Goal: Task Accomplishment & Management: Complete application form

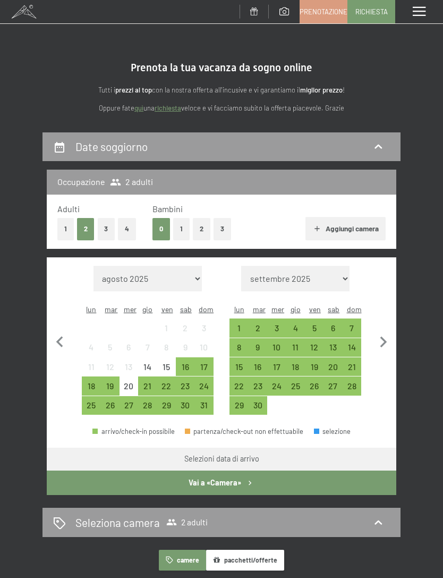
click at [67, 225] on button "1" at bounding box center [65, 229] width 16 height 22
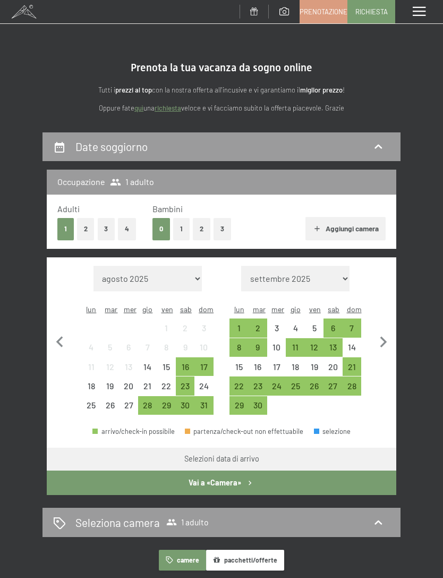
click at [386, 333] on icon "button" at bounding box center [384, 342] width 22 height 22
select select "2025-09-01"
select select "2025-10-01"
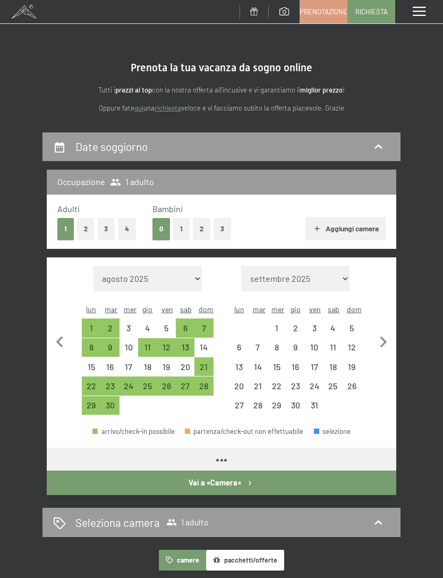
click at [386, 336] on icon "button" at bounding box center [384, 341] width 7 height 11
select select "2025-10-01"
select select "2025-11-01"
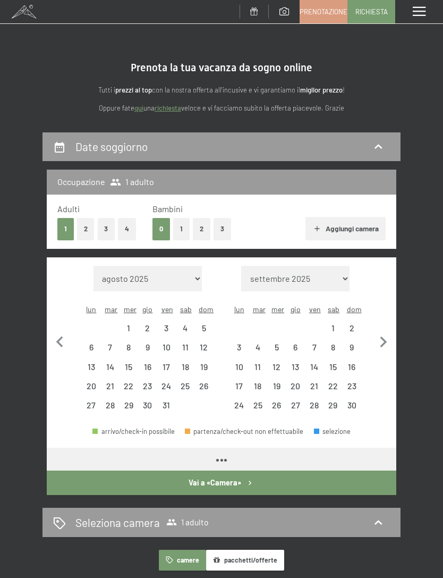
click at [383, 334] on icon "button" at bounding box center [384, 342] width 22 height 22
select select "2025-11-01"
select select "2025-12-01"
click at [380, 334] on icon "button" at bounding box center [384, 342] width 22 height 22
select select "2025-12-01"
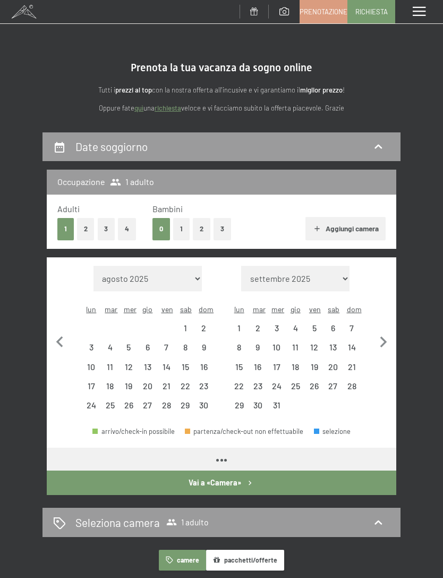
select select "2026-01-01"
select select "2025-12-01"
select select "2026-01-01"
select select "2025-12-01"
select select "2026-01-01"
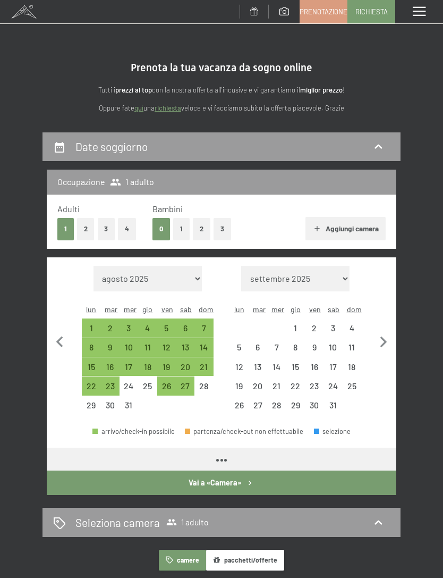
select select "2025-12-01"
select select "2026-01-01"
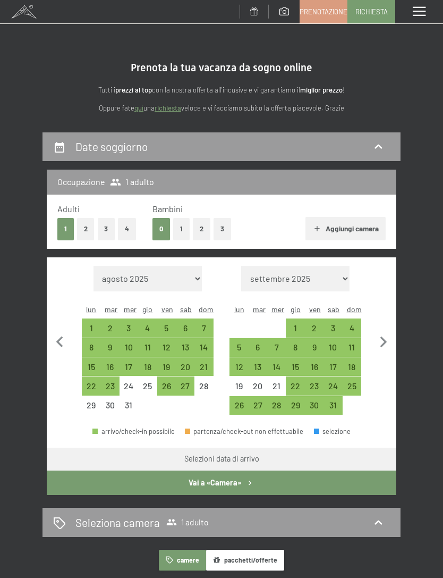
click at [336, 362] on div "17" at bounding box center [333, 370] width 16 height 16
select select "2025-12-01"
select select "2026-01-01"
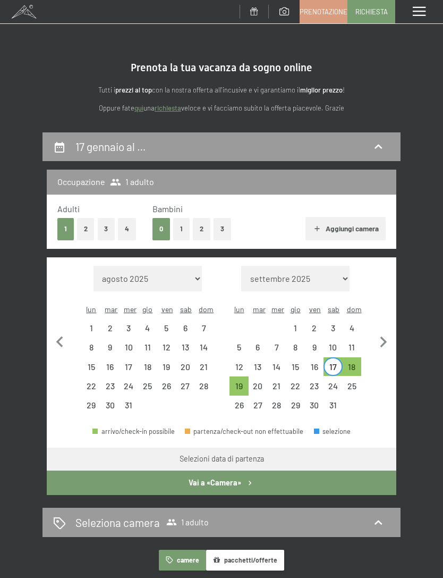
click at [338, 382] on div "24" at bounding box center [333, 390] width 16 height 16
select select "2025-12-01"
select select "2026-01-01"
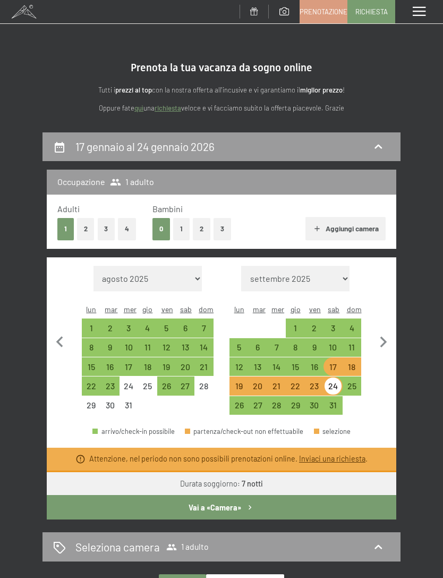
click at [328, 495] on button "Vai a «Camera»" at bounding box center [222, 507] width 350 height 24
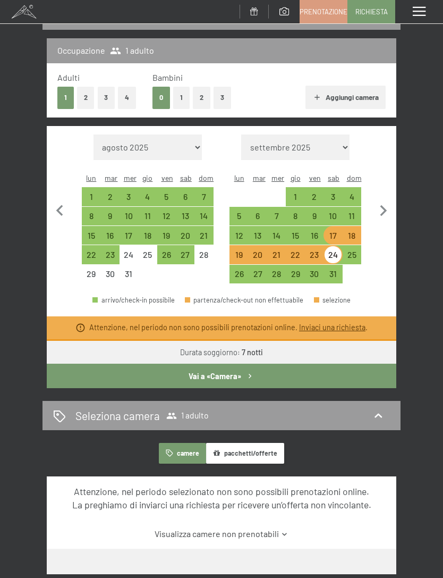
select select "2025-12-01"
select select "2026-01-01"
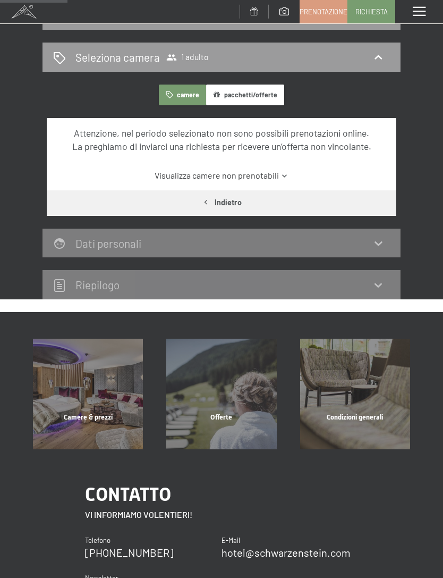
click at [371, 13] on span "Richiesta" at bounding box center [372, 12] width 32 height 10
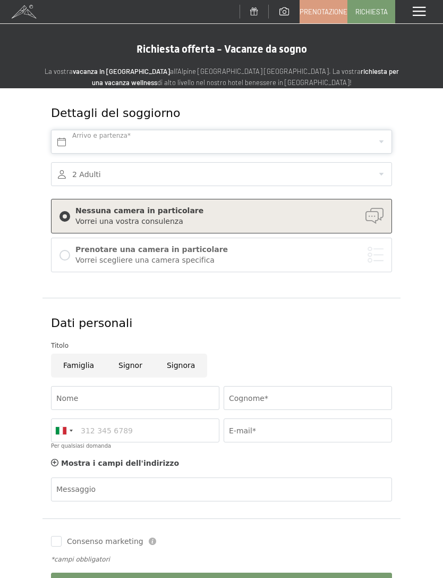
click at [182, 141] on input "text" at bounding box center [221, 142] width 341 height 24
click at [382, 164] on div at bounding box center [221, 174] width 341 height 24
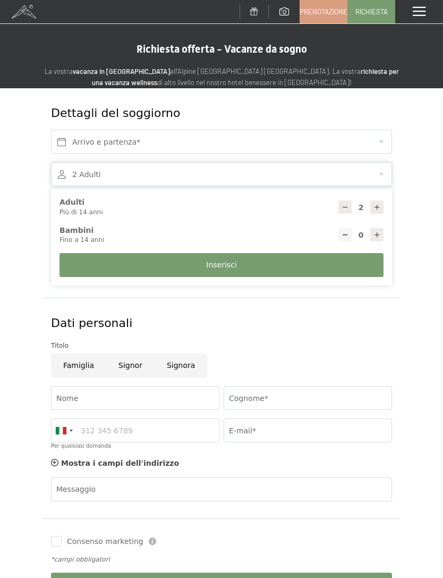
click at [378, 173] on div at bounding box center [221, 174] width 341 height 24
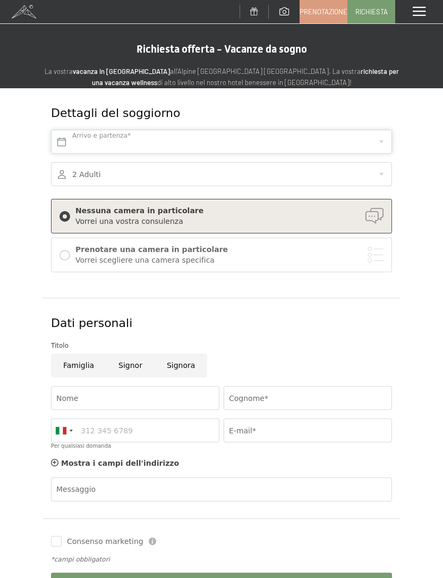
click at [389, 139] on input "text" at bounding box center [221, 142] width 341 height 24
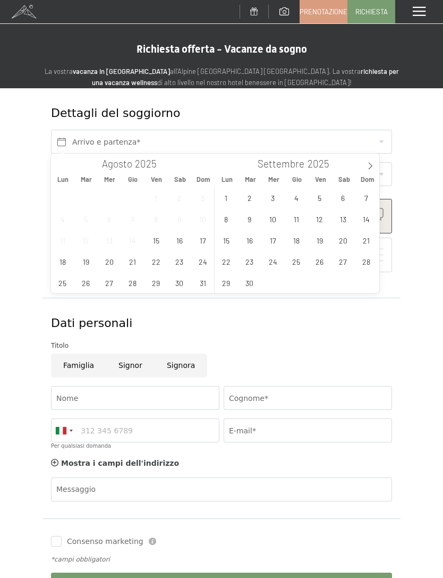
click at [374, 165] on span at bounding box center [370, 163] width 18 height 18
click at [375, 167] on span at bounding box center [370, 163] width 18 height 18
click at [375, 166] on span at bounding box center [370, 163] width 18 height 18
click at [373, 166] on icon at bounding box center [370, 165] width 7 height 7
type input "2026"
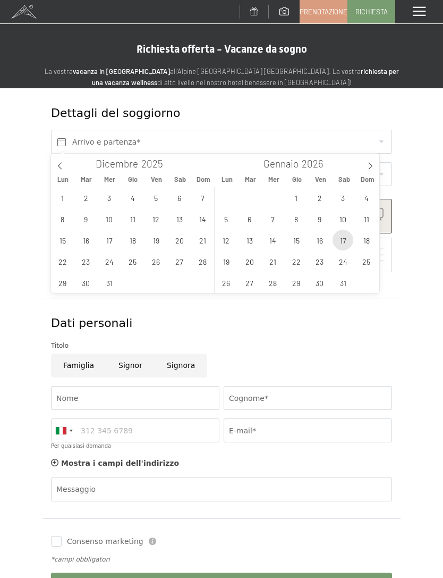
click at [347, 243] on span "17" at bounding box center [343, 240] width 21 height 21
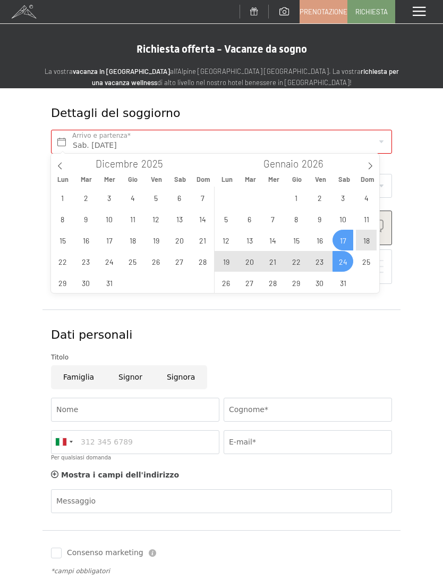
click at [350, 263] on span "24" at bounding box center [343, 261] width 21 height 21
type input "Sab. 17/01/2026 - Sab. 24/01/2026"
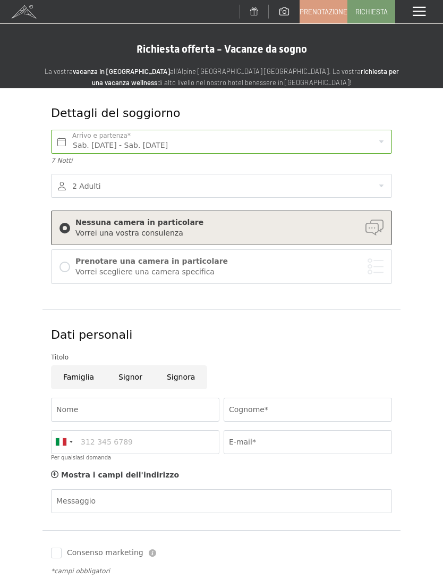
click at [222, 184] on div at bounding box center [221, 186] width 341 height 24
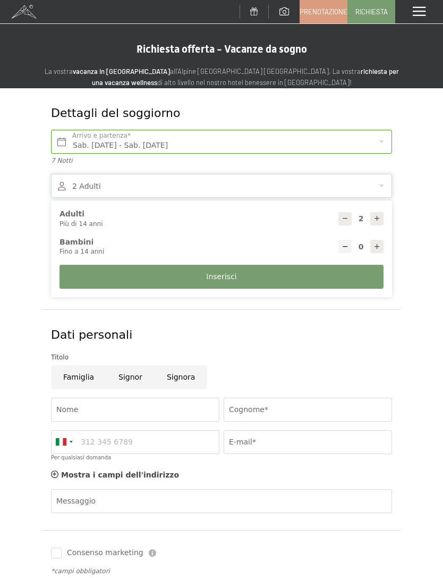
click at [339, 214] on div at bounding box center [345, 218] width 13 height 13
type input "1"
click at [287, 276] on button "Inserisci" at bounding box center [222, 277] width 324 height 24
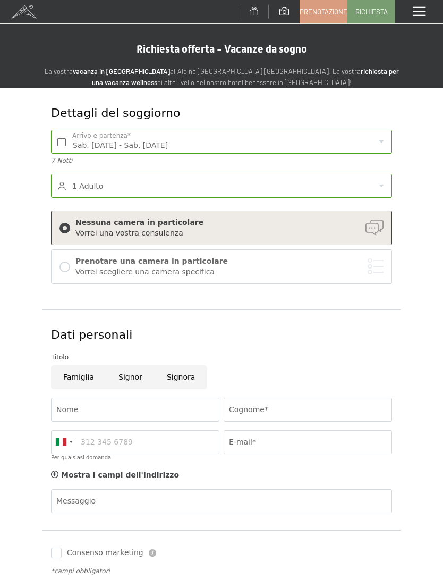
click at [249, 273] on div "Vorrei scegliere una camera specifica" at bounding box center [229, 272] width 308 height 11
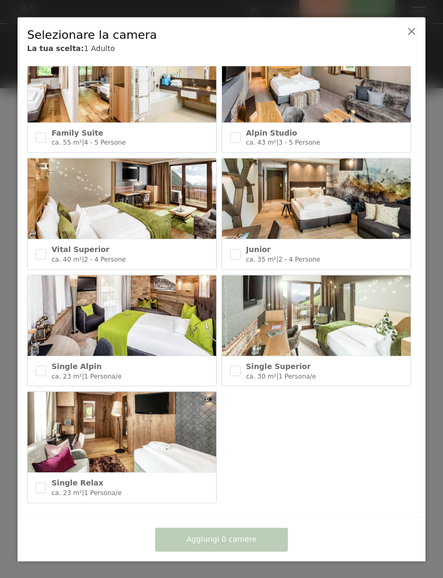
scroll to position [389, 0]
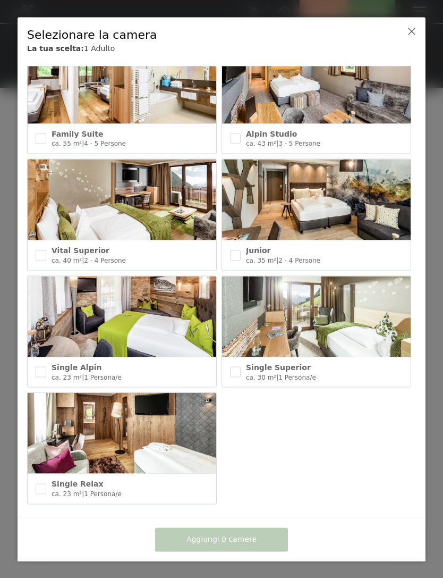
click at [42, 367] on input "checkbox" at bounding box center [41, 372] width 11 height 11
checkbox input "true"
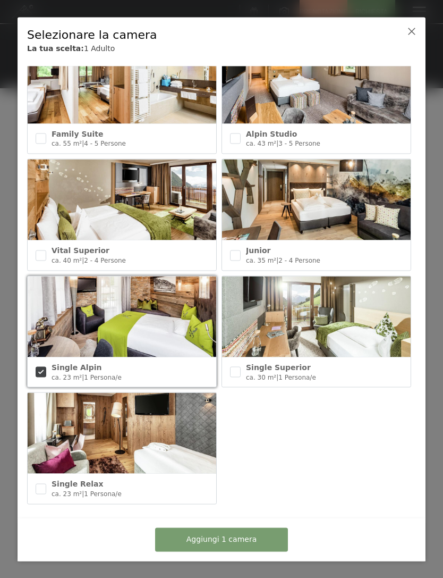
click at [259, 538] on button "Aggiungi 1 camera" at bounding box center [221, 539] width 133 height 24
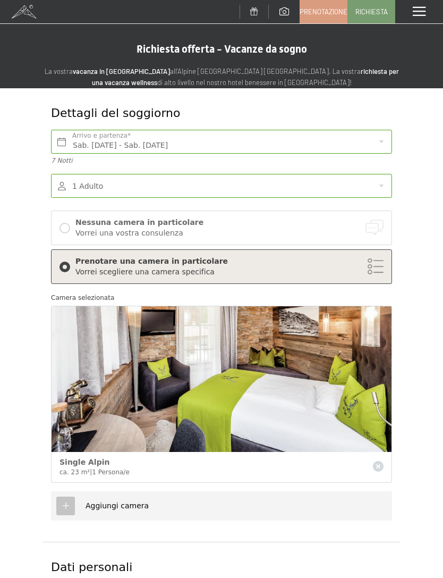
click at [64, 505] on icon at bounding box center [66, 506] width 10 height 10
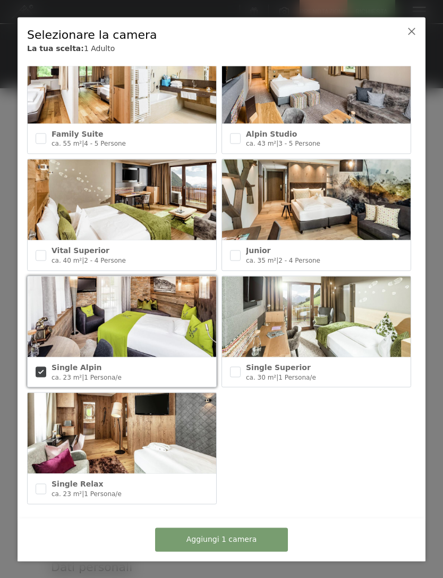
click at [45, 487] on input "checkbox" at bounding box center [41, 488] width 11 height 11
checkbox input "true"
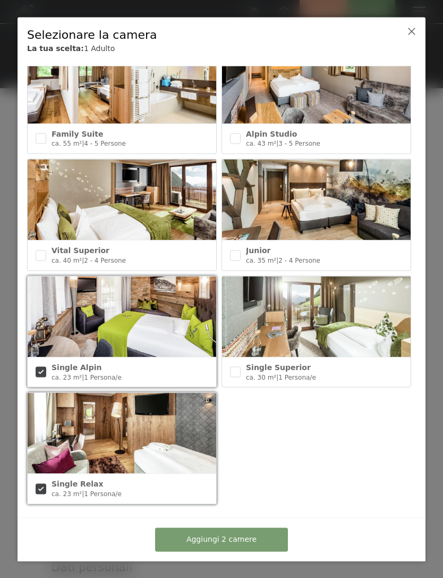
click at [259, 538] on button "Aggiungi 2 camere" at bounding box center [221, 539] width 133 height 24
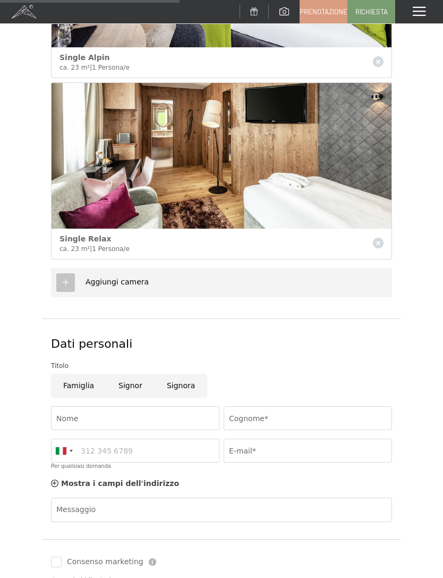
scroll to position [404, 0]
click at [131, 381] on input "Signor" at bounding box center [130, 386] width 48 height 24
radio input "true"
click at [155, 409] on input "Nome" at bounding box center [135, 418] width 168 height 24
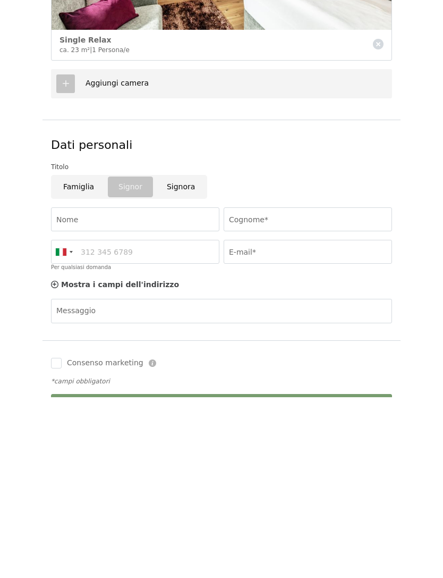
scroll to position [604, 0]
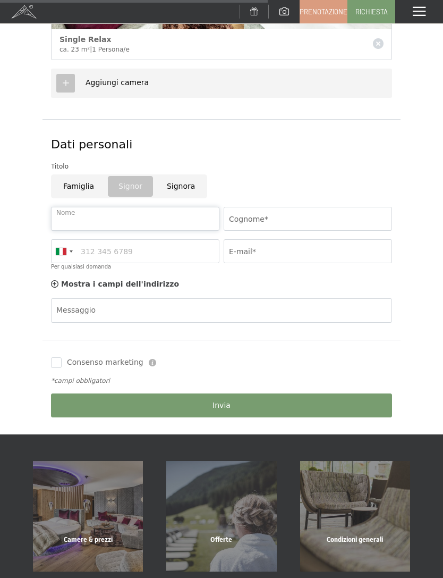
type input "Giovanni"
type input "Dattoli"
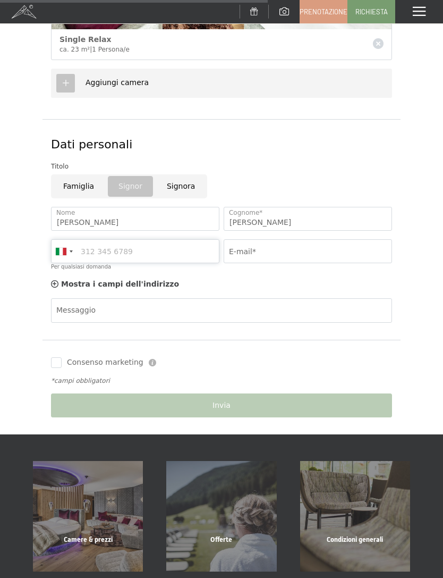
type input "3313681106"
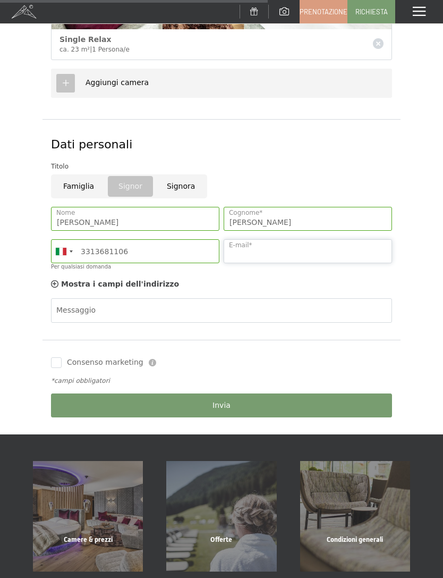
click at [293, 246] on input "E-mail*" at bounding box center [308, 251] width 168 height 24
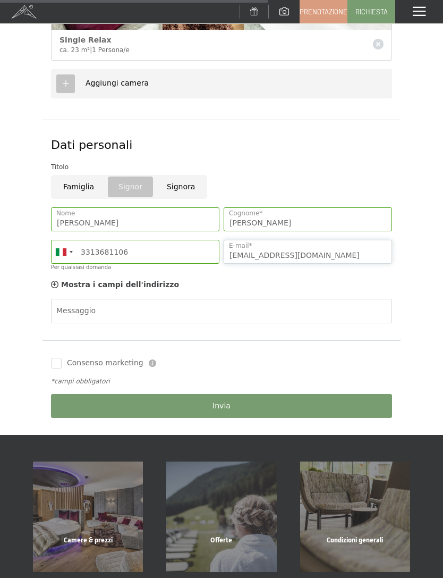
type input "giannidat@gmail.com"
click at [60, 281] on div "Mostra i campi dell'indirizzo Nascondere i campi dell'indirizzo" at bounding box center [115, 285] width 128 height 11
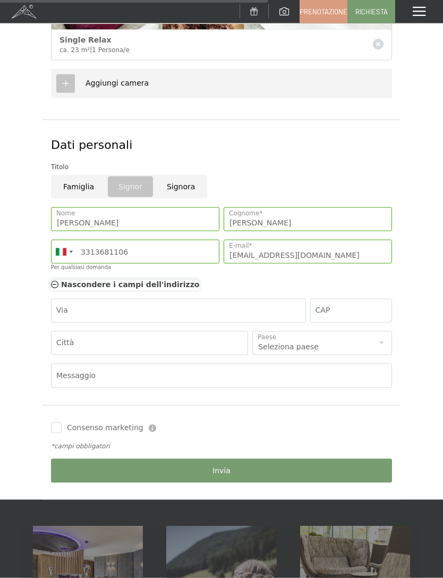
scroll to position [604, 0]
click at [61, 279] on div "Mostra i campi dell'indirizzo Nascondere i campi dell'indirizzo" at bounding box center [125, 284] width 148 height 11
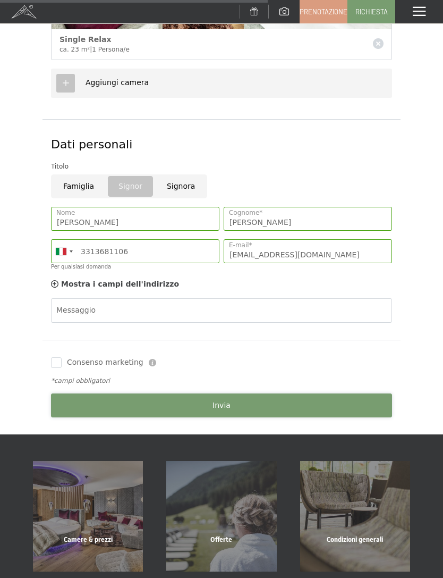
click at [252, 403] on button "Invia" at bounding box center [221, 405] width 341 height 24
